Goal: Information Seeking & Learning: Understand process/instructions

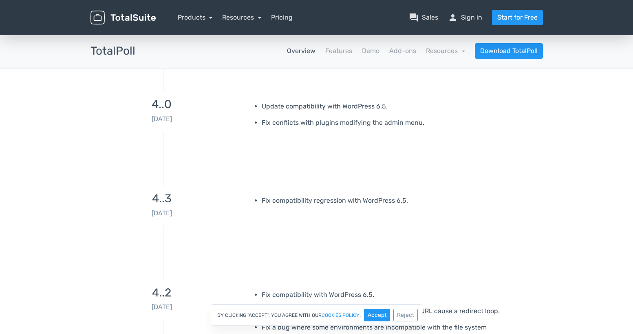
click at [296, 49] on link "Overview" at bounding box center [301, 51] width 29 height 10
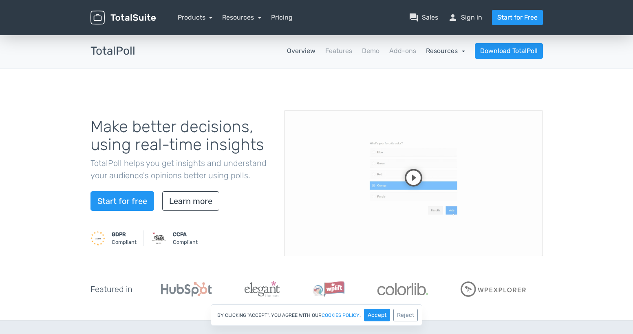
click at [444, 53] on link "Resources" at bounding box center [445, 51] width 39 height 8
click at [423, 71] on link "school Documentation" at bounding box center [426, 73] width 77 height 23
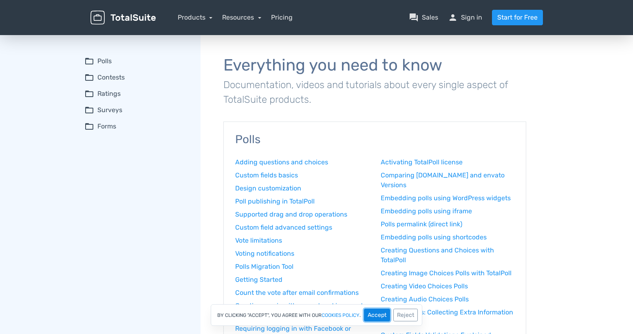
click at [373, 314] on button "Accept" at bounding box center [377, 314] width 26 height 13
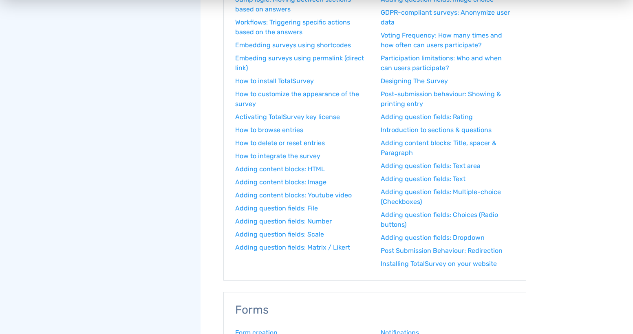
scroll to position [790, 0]
click at [312, 141] on link "How to delete or reset entries" at bounding box center [302, 142] width 134 height 10
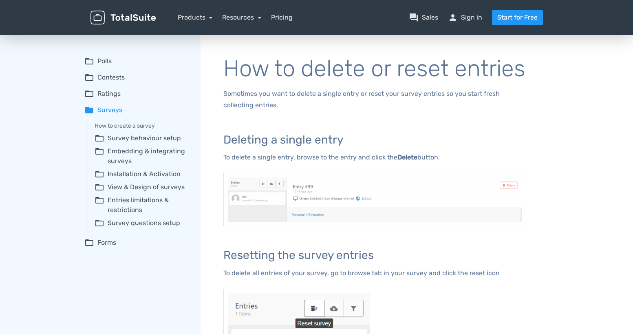
click at [117, 112] on summary "folder Surveys" at bounding box center [136, 110] width 105 height 10
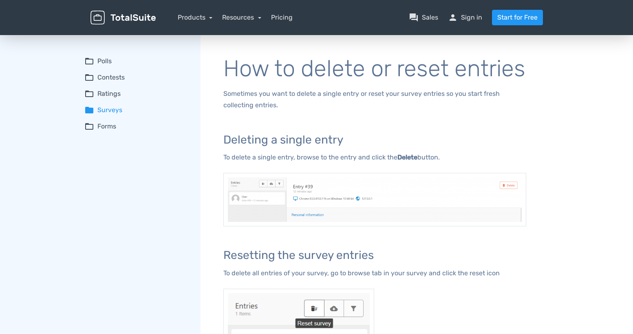
click at [117, 112] on summary "folder Surveys" at bounding box center [136, 110] width 105 height 10
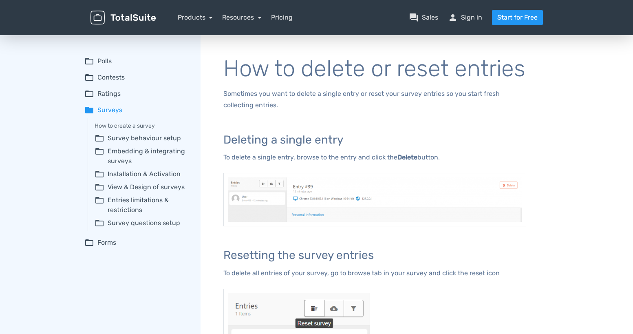
click at [109, 61] on summary "folder_open Polls" at bounding box center [136, 61] width 105 height 10
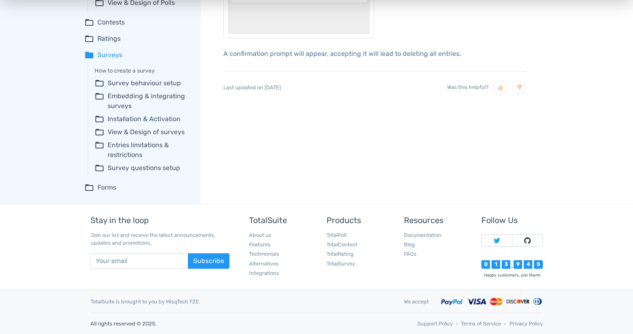
scroll to position [358, 0]
